Goal: Task Accomplishment & Management: Use online tool/utility

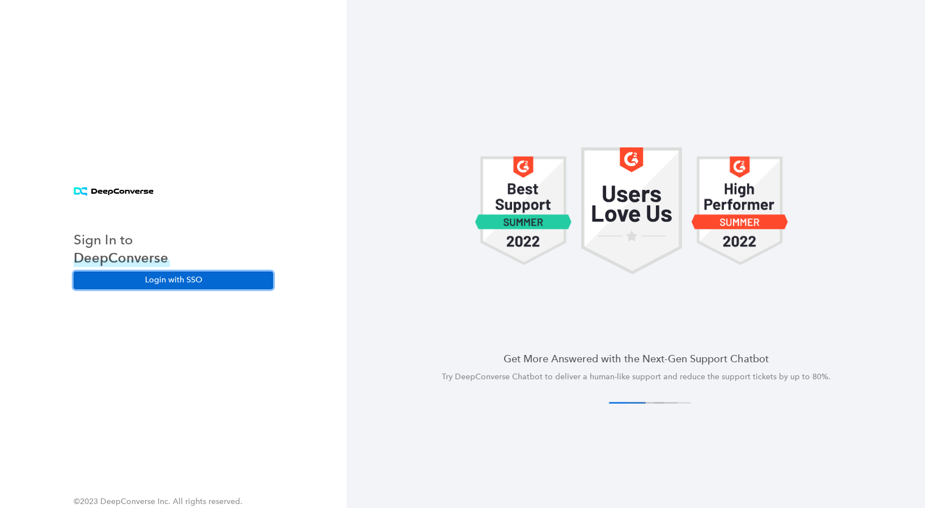
click at [194, 280] on button "Login with SSO" at bounding box center [173, 279] width 199 height 17
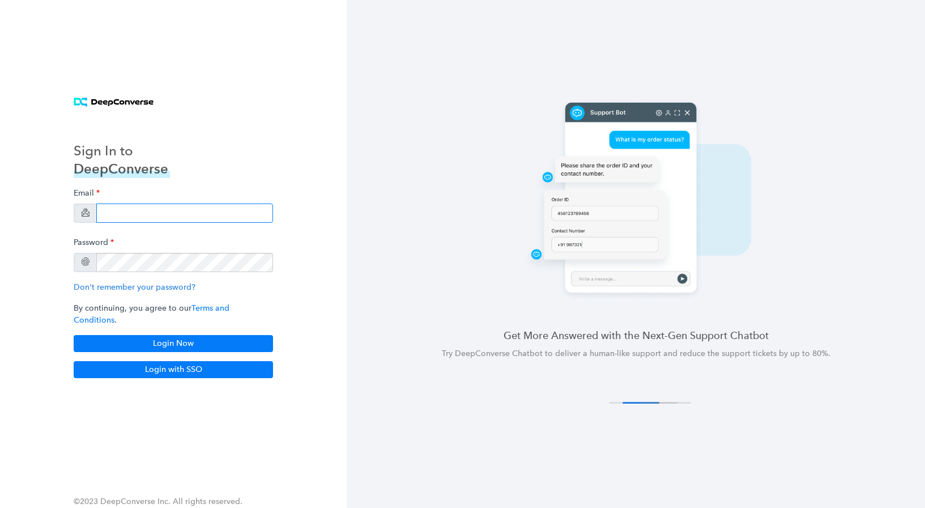
click at [156, 215] on input "email" at bounding box center [184, 212] width 177 height 19
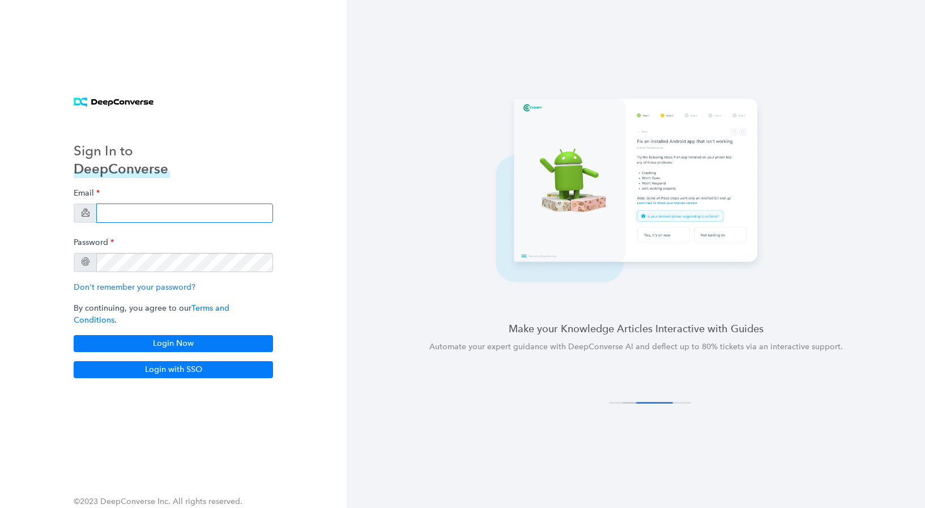
click at [176, 217] on input "email" at bounding box center [184, 212] width 177 height 19
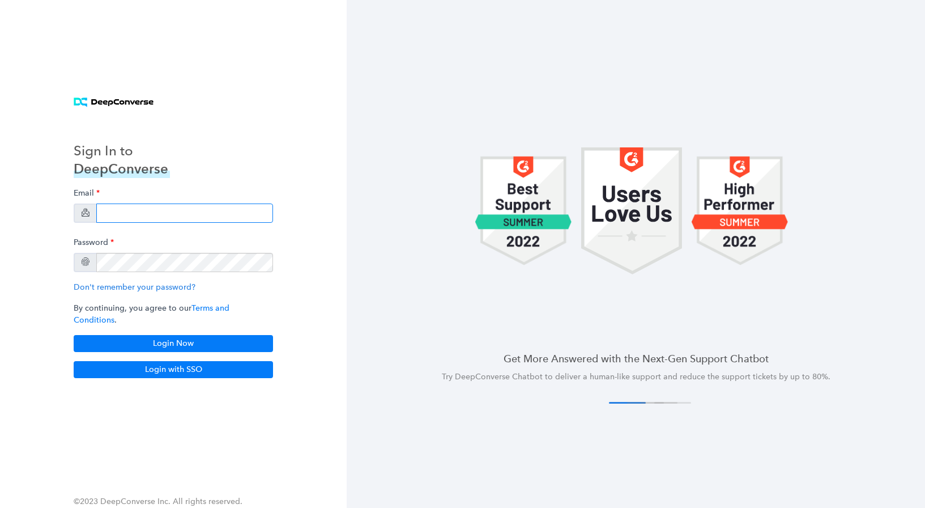
paste input "[EMAIL_ADDRESS][DOMAIN_NAME]"
type input "[EMAIL_ADDRESS][DOMAIN_NAME]"
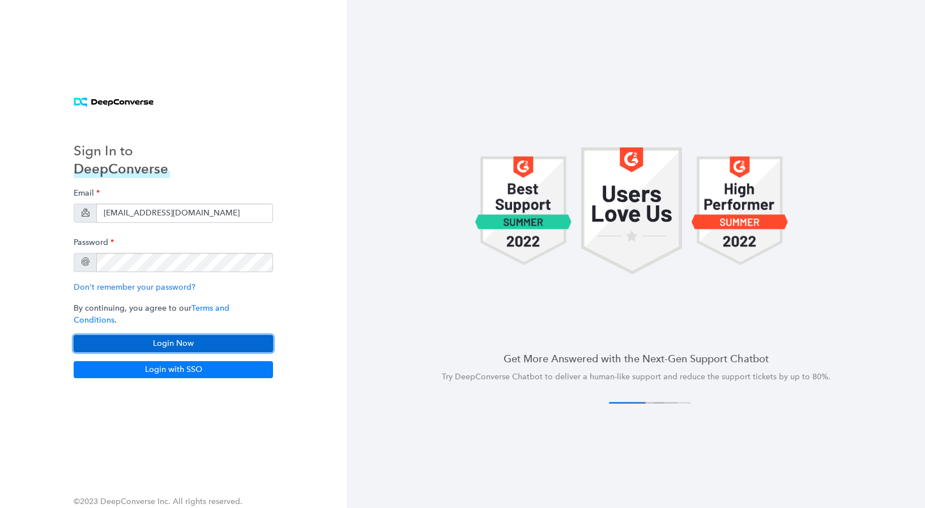
click at [225, 335] on button "Login Now" at bounding box center [173, 343] width 199 height 17
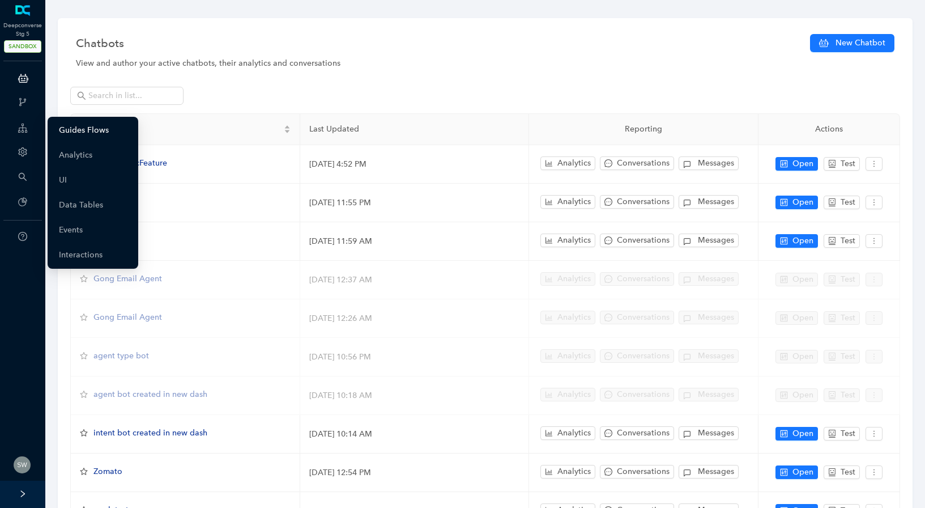
click at [76, 126] on link "Guides Flows" at bounding box center [84, 130] width 50 height 23
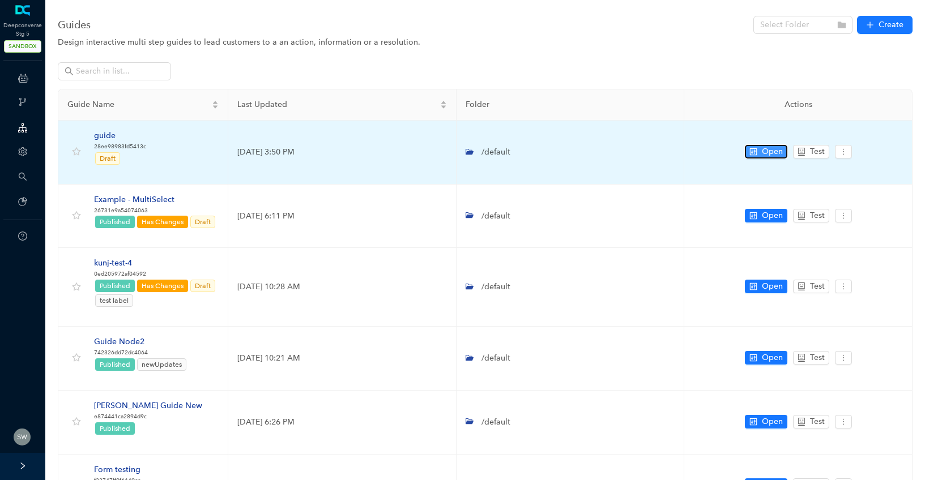
click at [748, 153] on button "Open" at bounding box center [766, 152] width 42 height 14
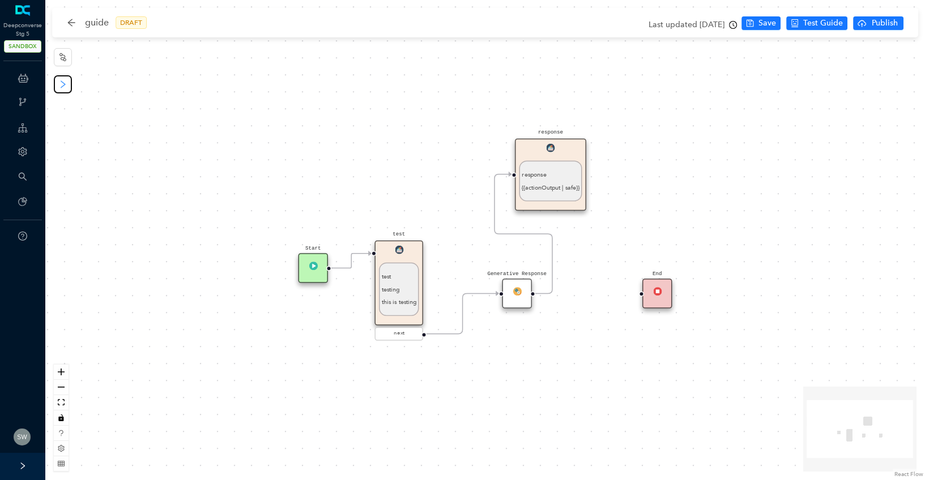
click at [56, 83] on button "button" at bounding box center [63, 84] width 18 height 18
click at [103, 90] on span "Advanced" at bounding box center [101, 85] width 37 height 12
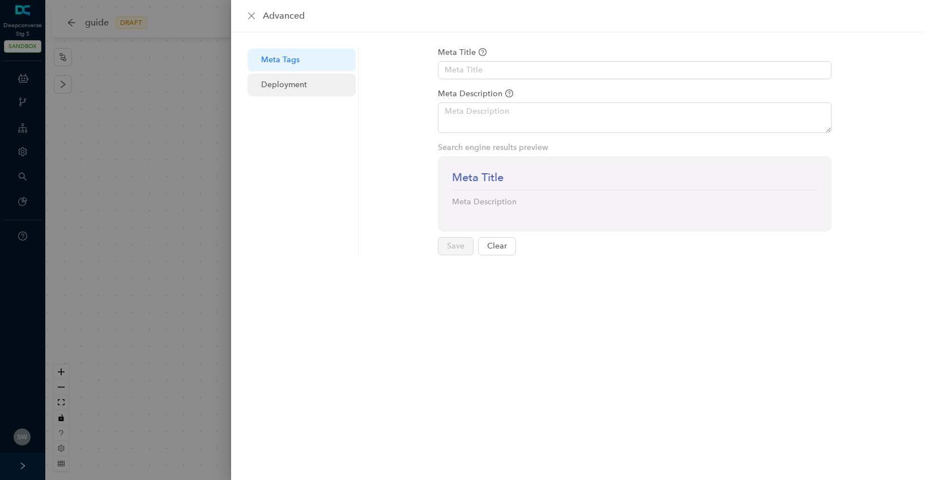
click at [299, 95] on span "Deployment" at bounding box center [304, 85] width 86 height 23
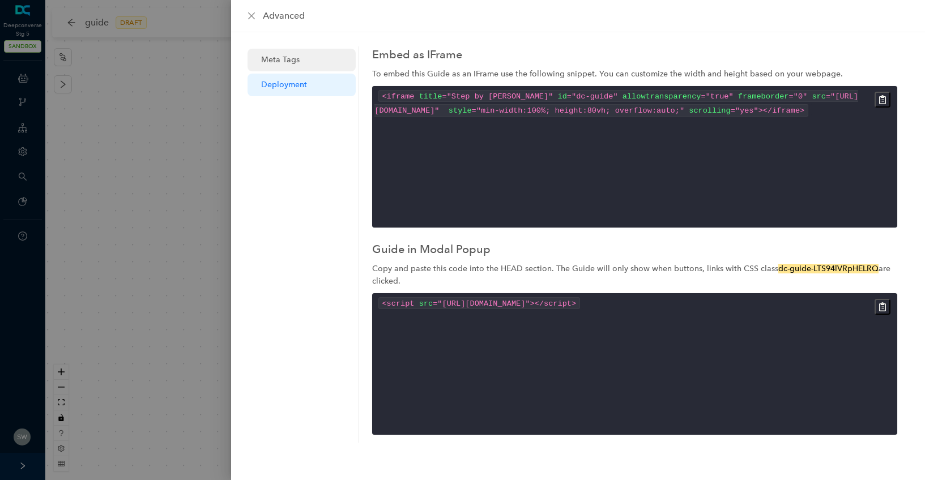
click at [330, 62] on span "Meta Tags" at bounding box center [304, 60] width 86 height 23
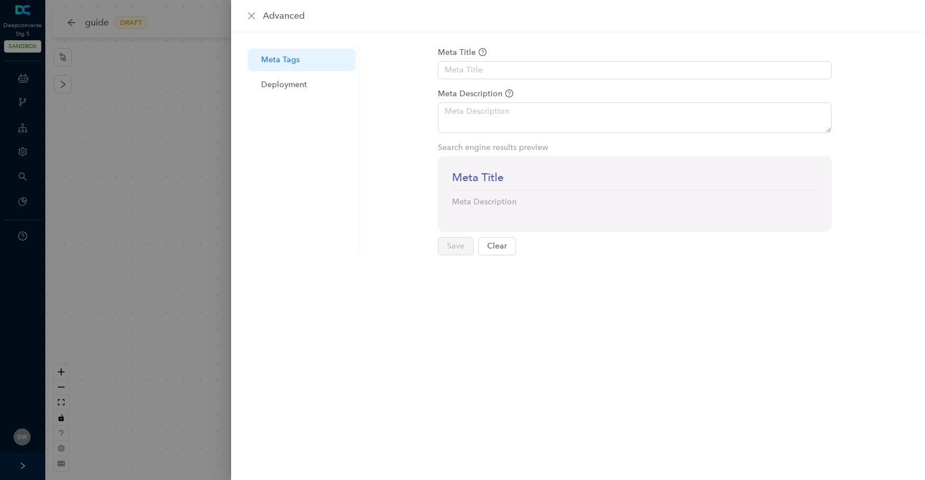
click at [457, 58] on div "Meta Title" at bounding box center [635, 52] width 394 height 12
click at [467, 57] on div "Meta Title" at bounding box center [635, 52] width 394 height 12
click at [263, 89] on span "Deployment" at bounding box center [304, 85] width 86 height 23
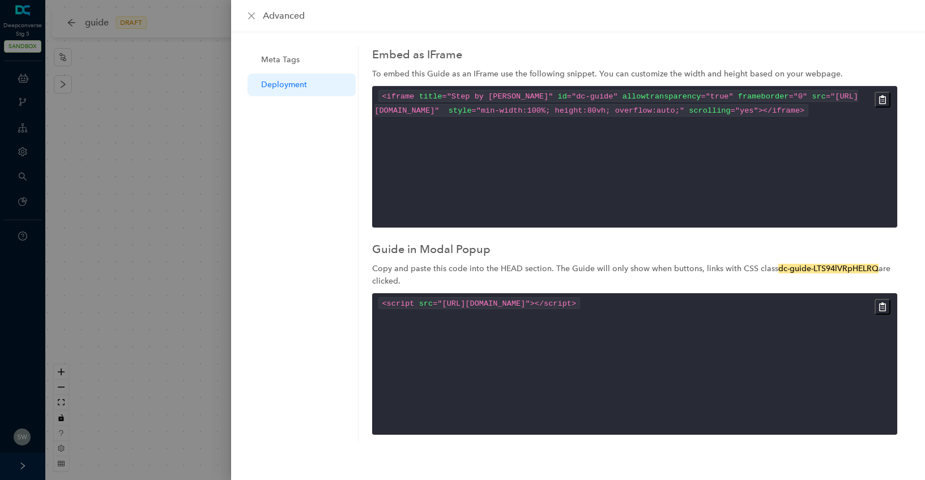
click at [249, 8] on div "advanced" at bounding box center [578, 16] width 694 height 32
click at [250, 18] on icon "close" at bounding box center [251, 15] width 9 height 9
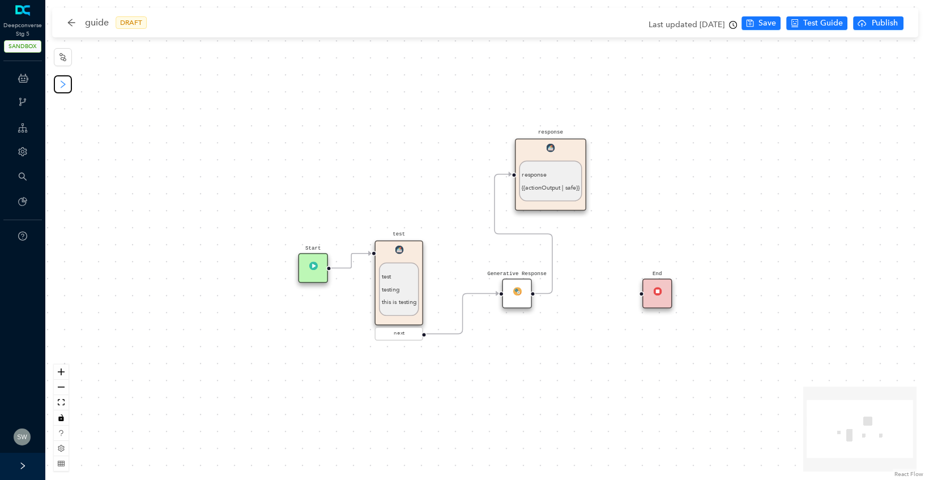
click at [62, 87] on icon "right" at bounding box center [63, 84] width 5 height 8
click at [59, 85] on icon "right" at bounding box center [62, 84] width 9 height 9
click at [91, 88] on div "Start test test testing this is testing next Generative Response End response r…" at bounding box center [485, 240] width 880 height 480
click at [63, 87] on icon "right" at bounding box center [62, 84] width 9 height 9
click at [88, 88] on div "Start test test testing this is testing next Generative Response End response r…" at bounding box center [485, 240] width 880 height 480
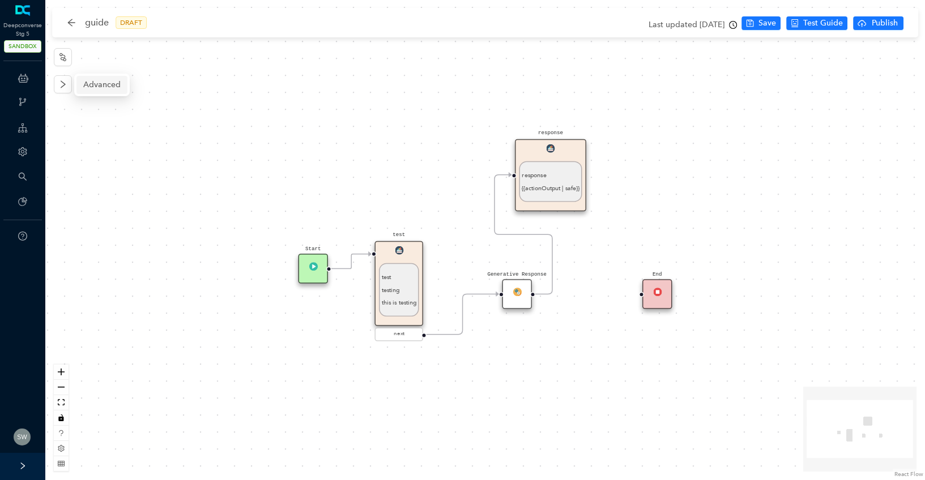
click at [84, 85] on span "Advanced" at bounding box center [101, 85] width 37 height 12
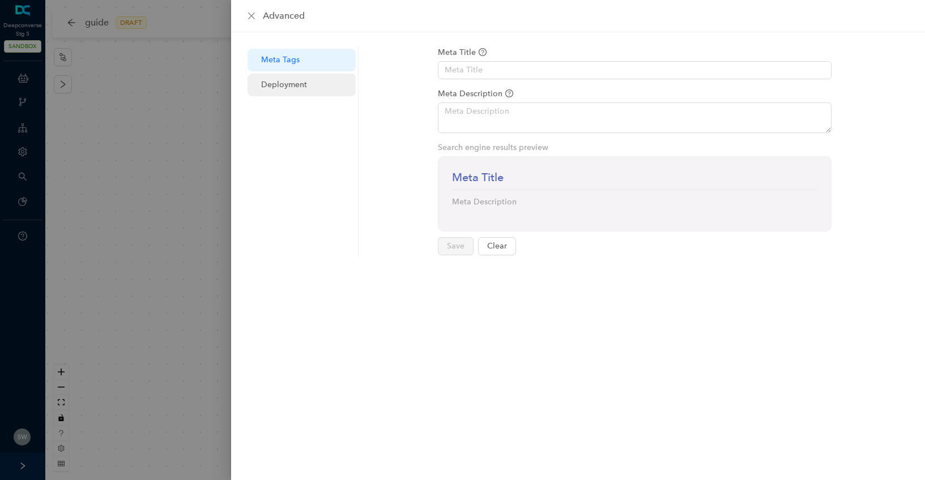
click at [344, 88] on span "Deployment" at bounding box center [304, 85] width 86 height 23
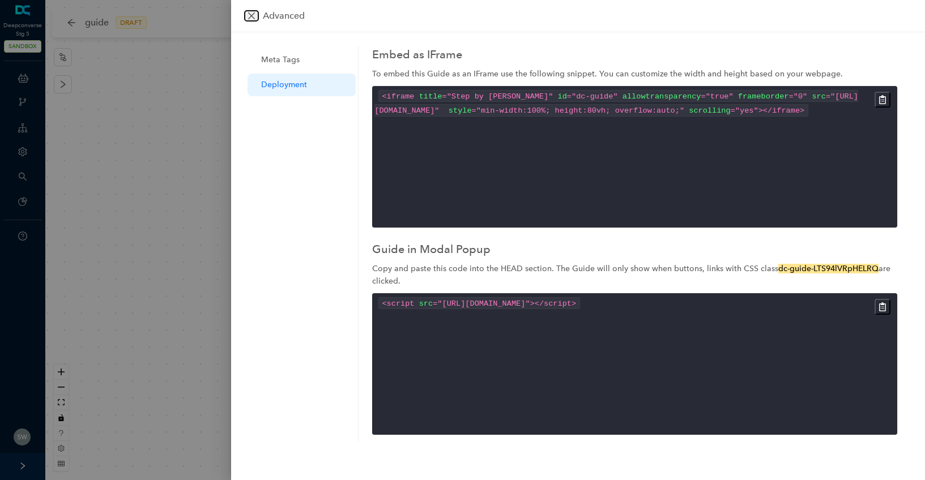
click at [248, 19] on icon "close" at bounding box center [251, 15] width 9 height 9
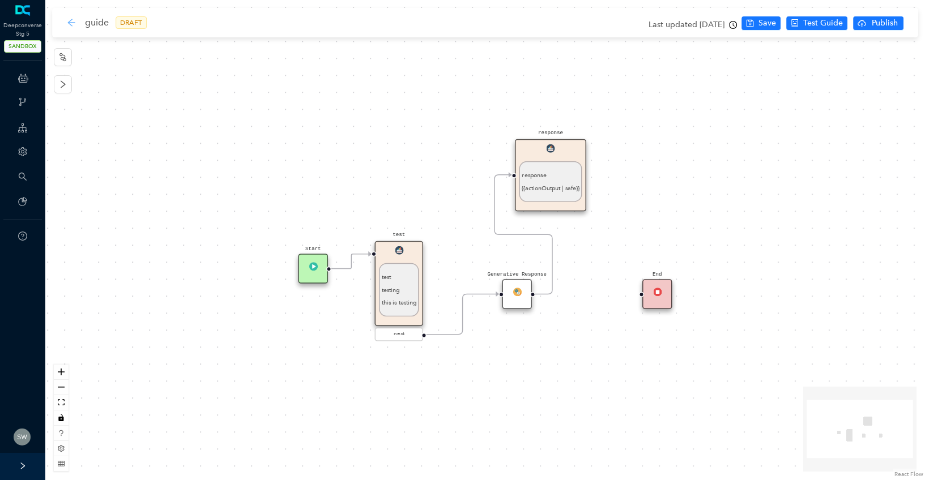
click at [71, 24] on icon "arrow-left" at bounding box center [71, 22] width 9 height 9
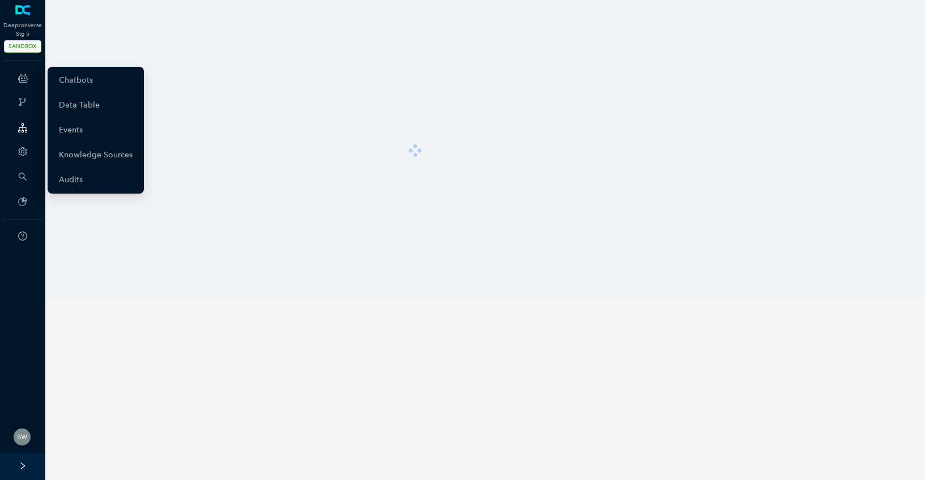
click at [30, 74] on div "ChatBots & Ticket Automations" at bounding box center [22, 78] width 41 height 23
click at [68, 79] on link "Chatbots" at bounding box center [76, 80] width 34 height 23
